Goal: Information Seeking & Learning: Learn about a topic

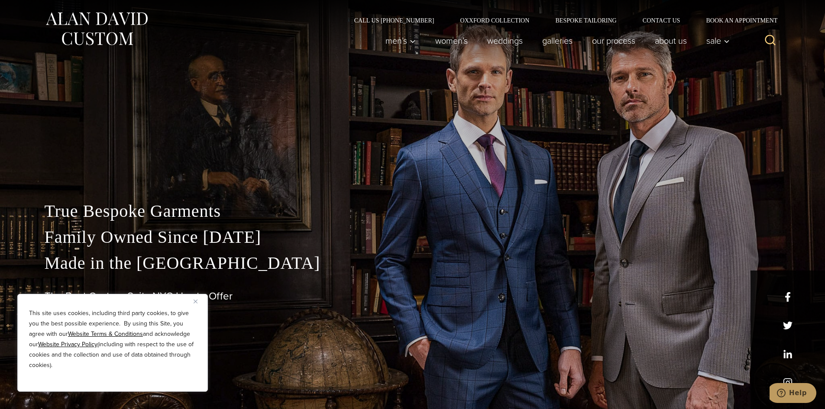
click at [200, 304] on button "Close" at bounding box center [199, 301] width 10 height 10
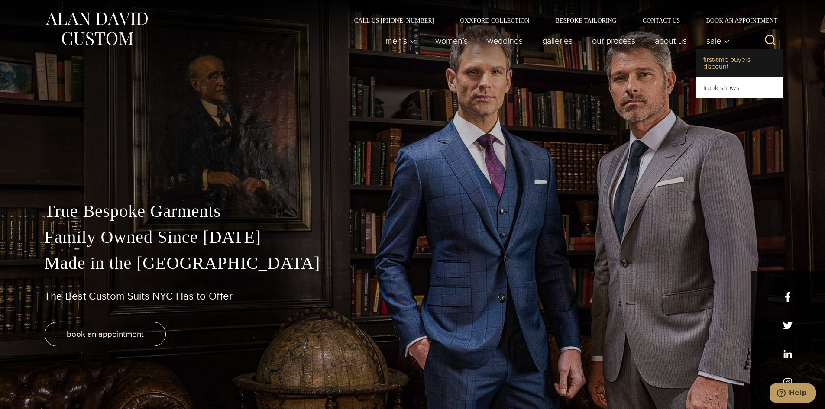
click at [712, 57] on link "First-Time Buyers Discount" at bounding box center [739, 63] width 87 height 28
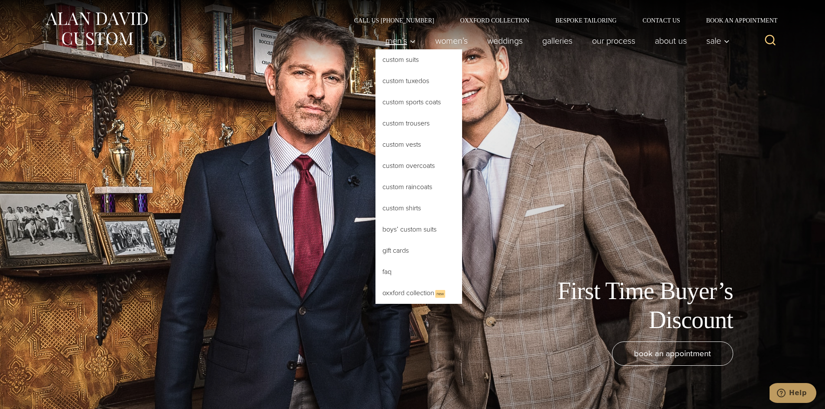
click at [403, 39] on span "Men’s" at bounding box center [400, 40] width 30 height 9
click at [397, 65] on link "Custom Suits" at bounding box center [418, 59] width 87 height 21
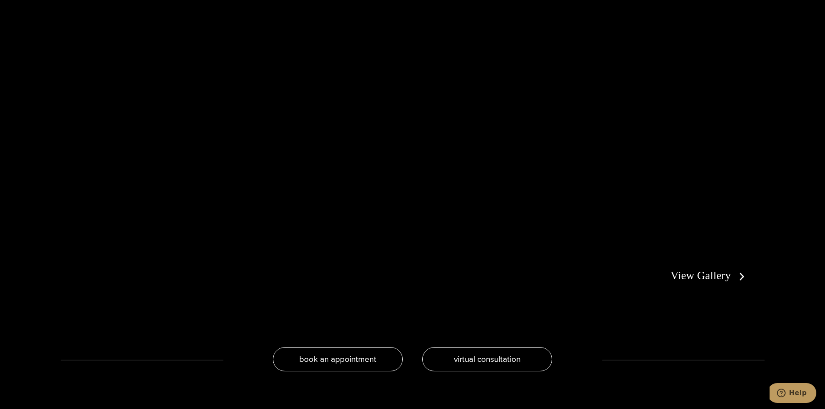
scroll to position [1818, 0]
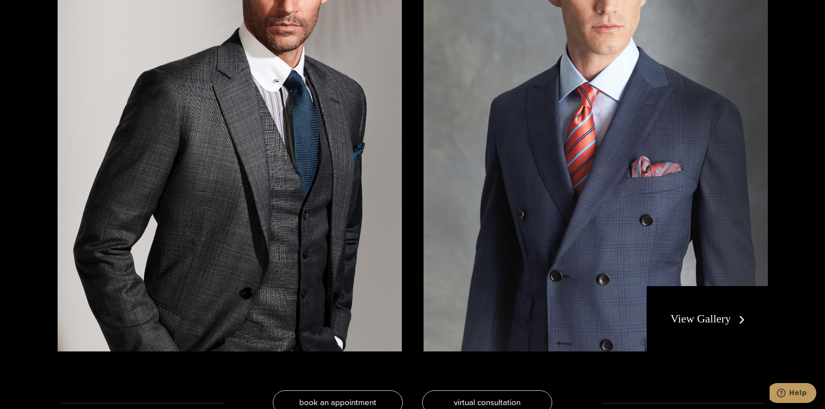
click at [734, 322] on link "View Gallery" at bounding box center [709, 319] width 78 height 13
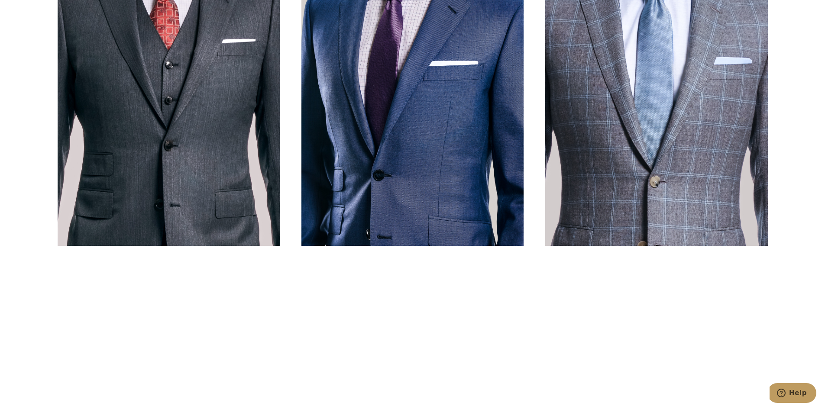
scroll to position [476, 0]
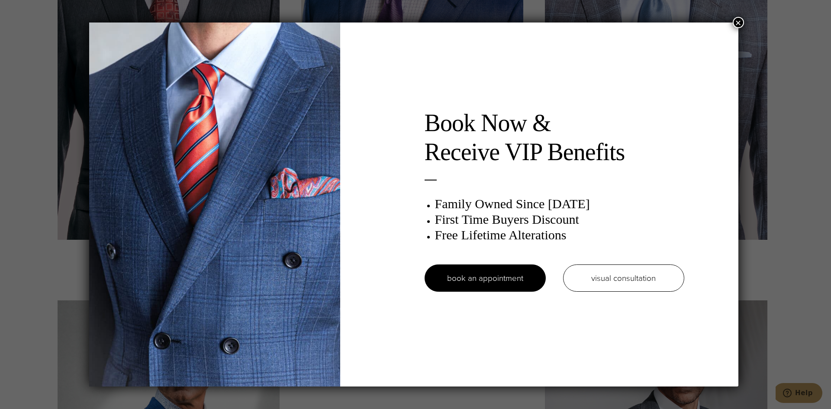
click at [737, 23] on button "×" at bounding box center [738, 22] width 11 height 11
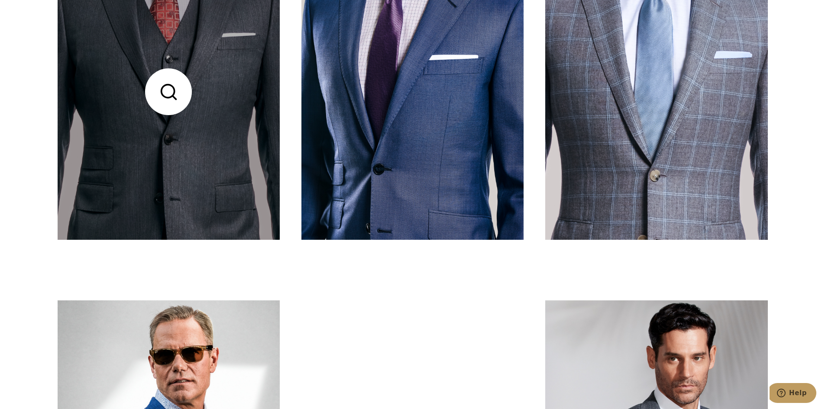
click at [156, 99] on link at bounding box center [169, 92] width 222 height 296
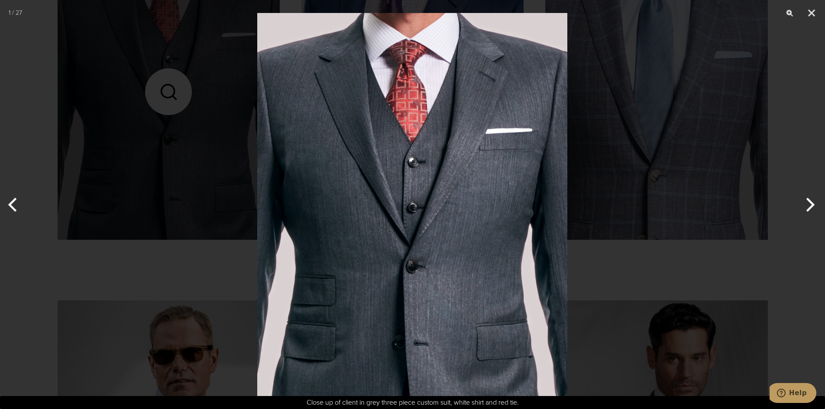
click at [797, 194] on button "Next" at bounding box center [808, 204] width 32 height 43
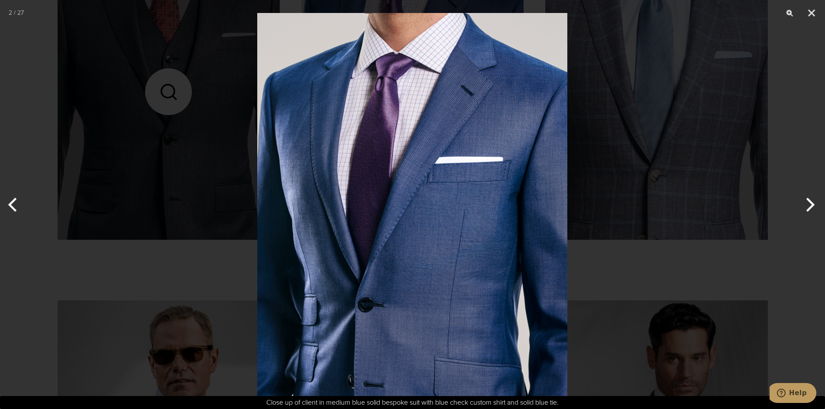
click at [789, 197] on div at bounding box center [412, 204] width 825 height 409
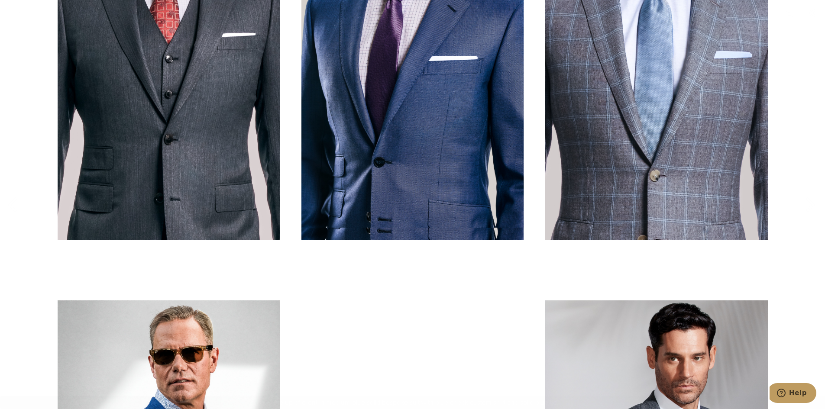
click at [799, 197] on div at bounding box center [412, 204] width 825 height 409
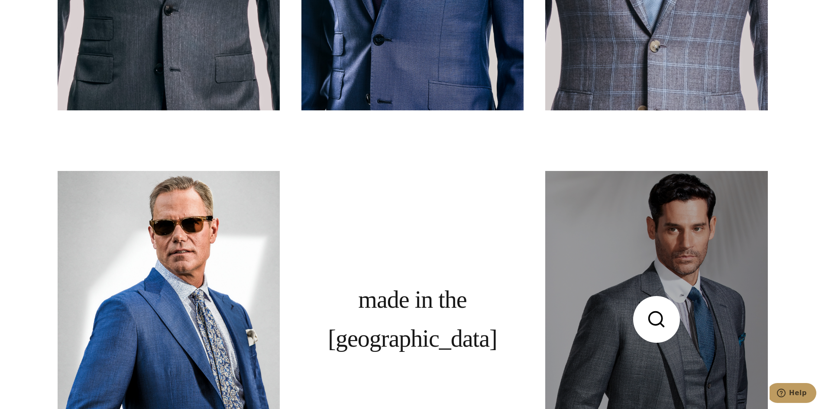
scroll to position [736, 0]
